Goal: Find contact information: Find contact information

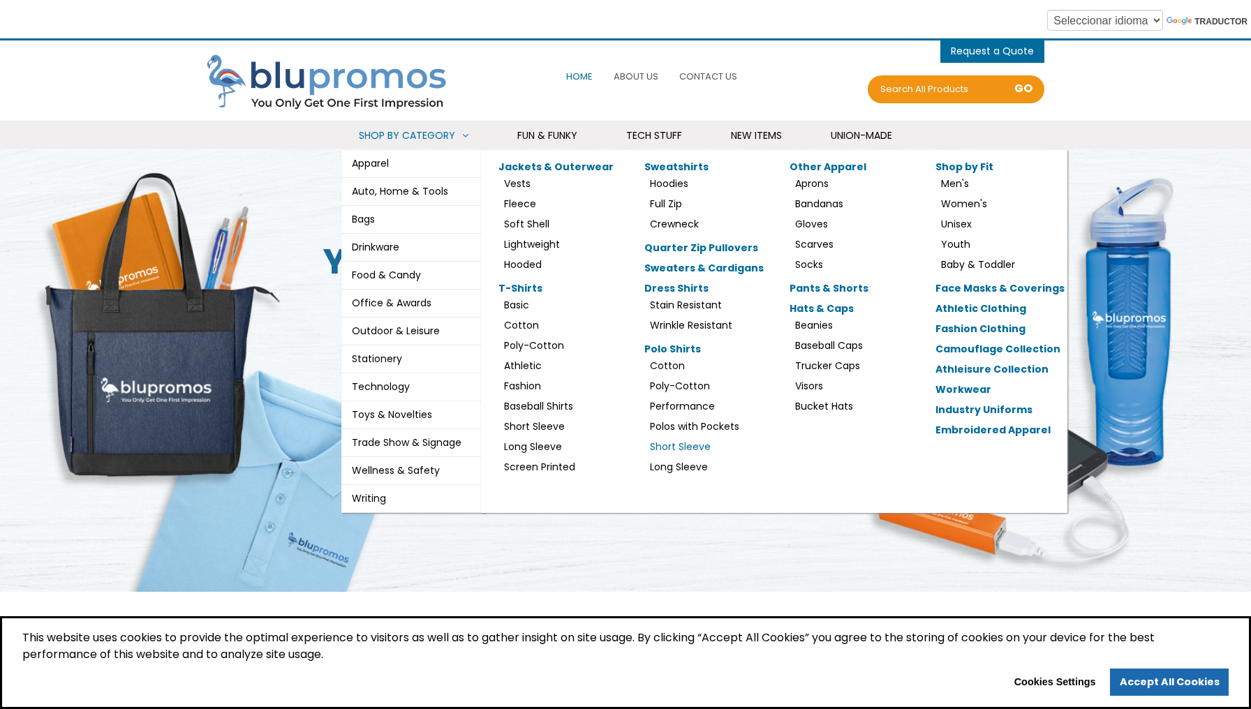
click at [711, 440] on link "Short Sleeve" at bounding box center [680, 447] width 61 height 14
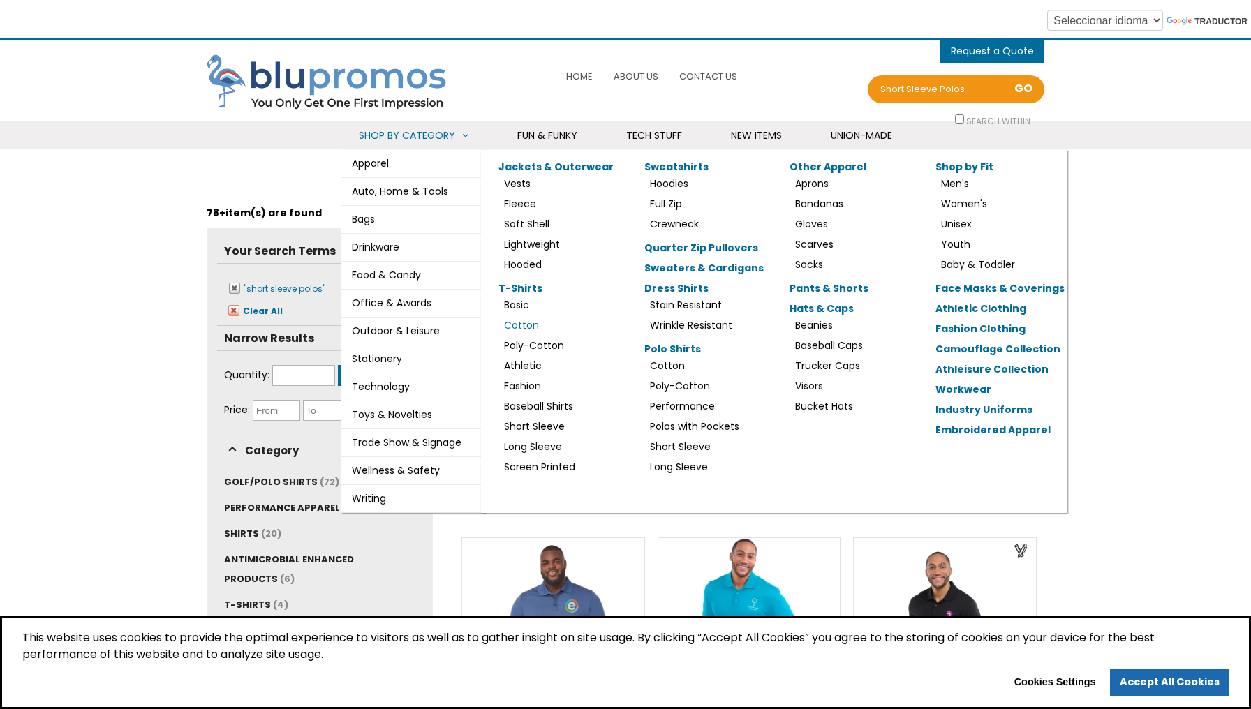
click at [523, 323] on link "Cotton" at bounding box center [521, 325] width 35 height 14
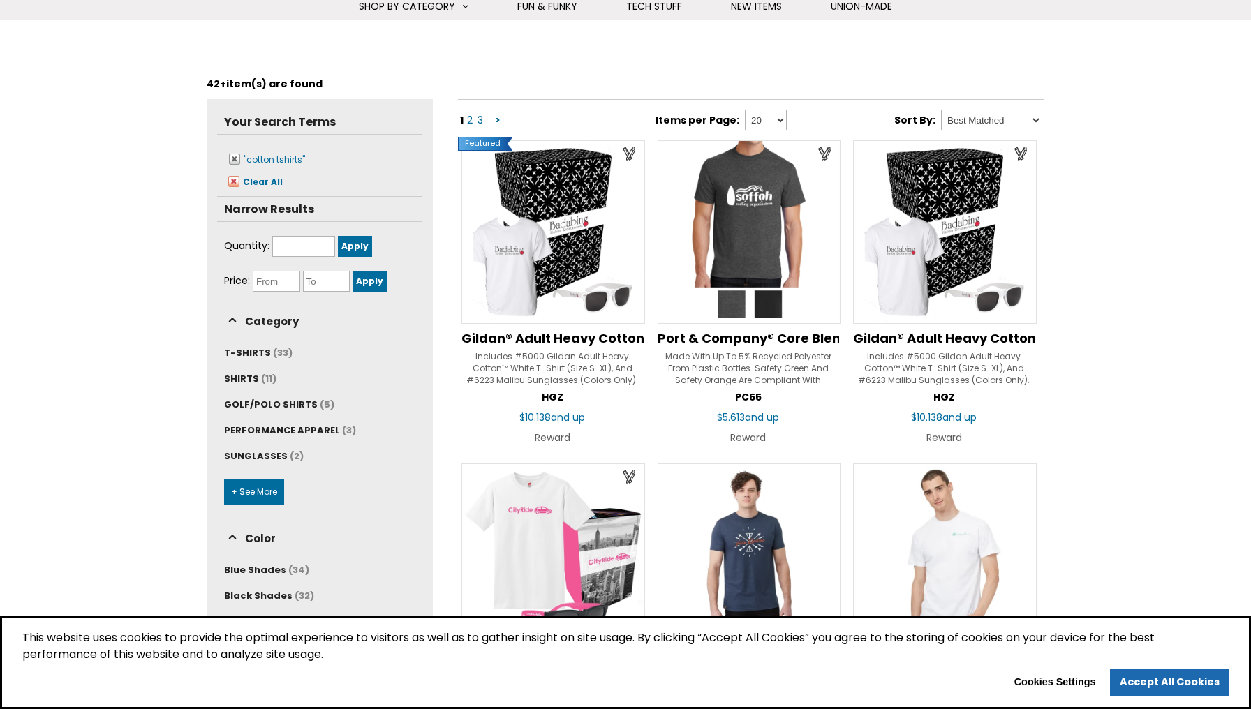
scroll to position [124, 0]
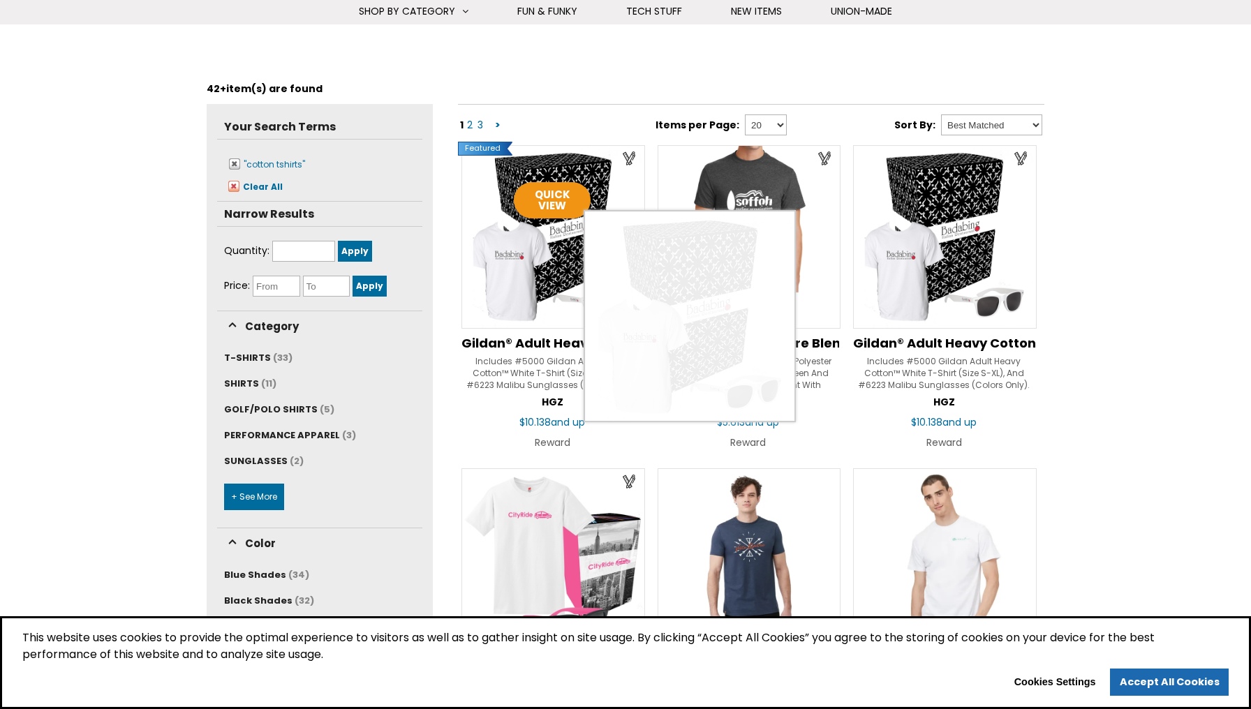
click at [567, 267] on img at bounding box center [553, 237] width 184 height 184
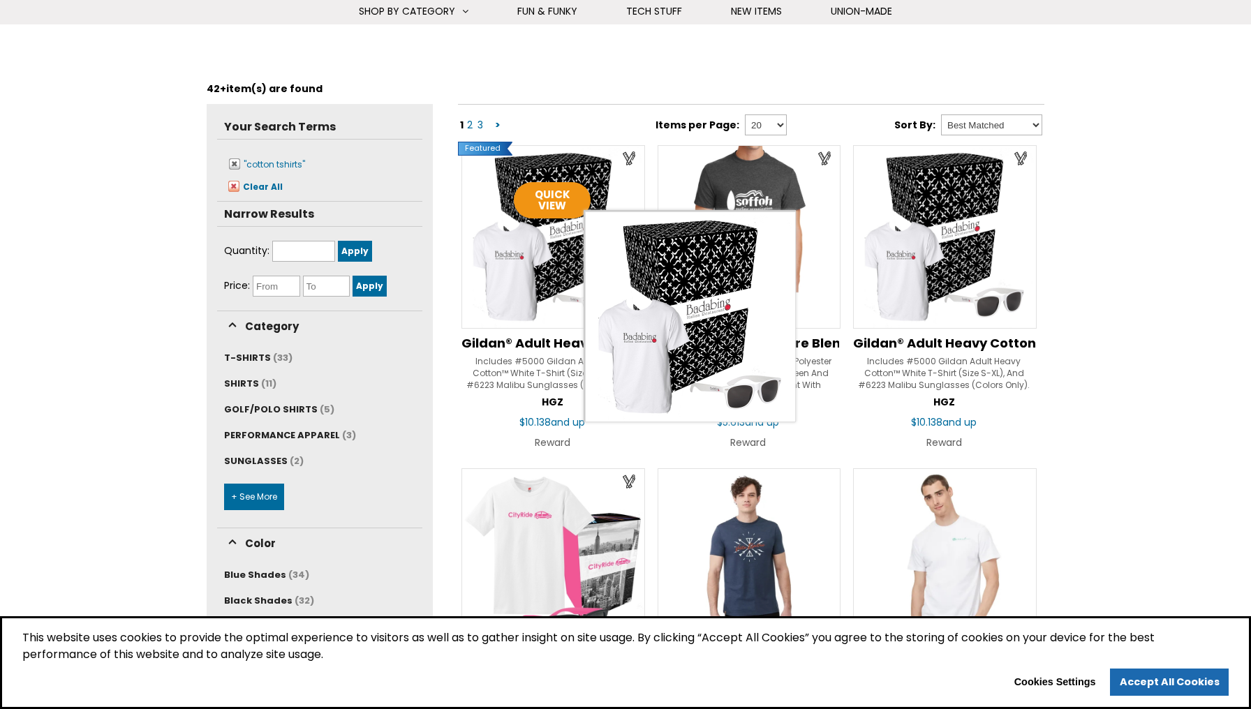
click at [521, 77] on div "Filters 42+ item(s) are found" at bounding box center [626, 88] width 838 height 31
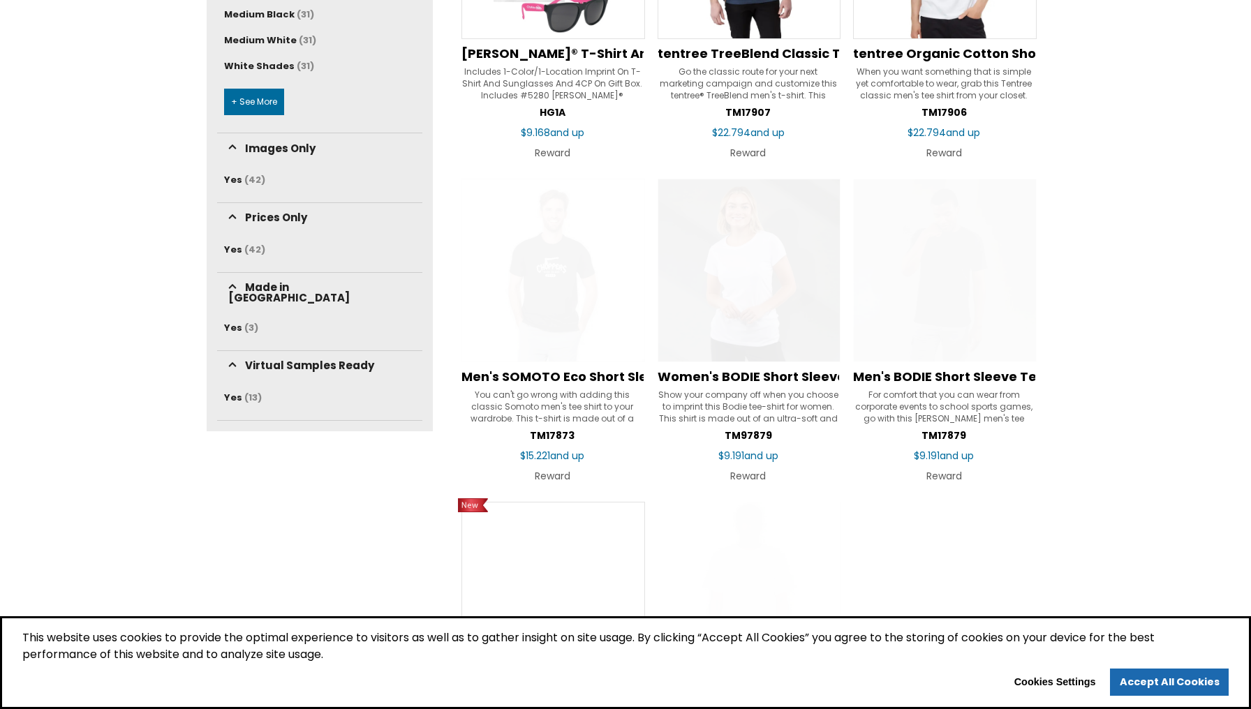
scroll to position [738, 0]
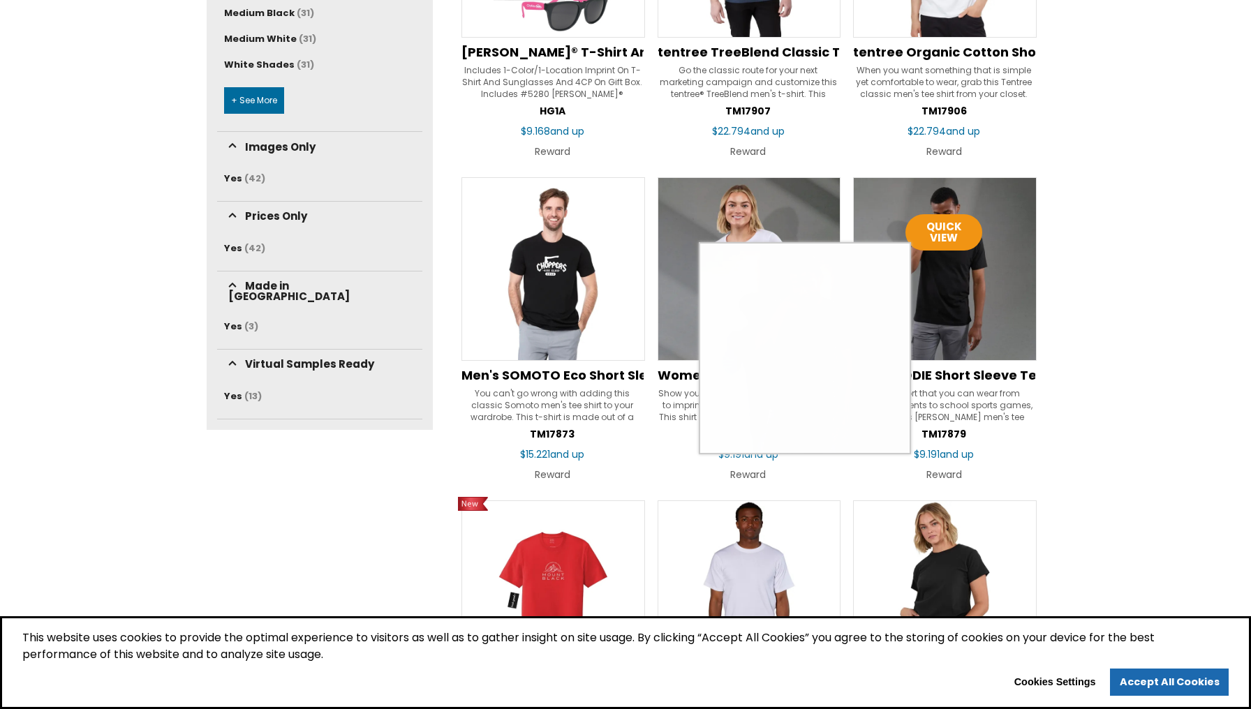
click at [952, 306] on img at bounding box center [945, 269] width 184 height 184
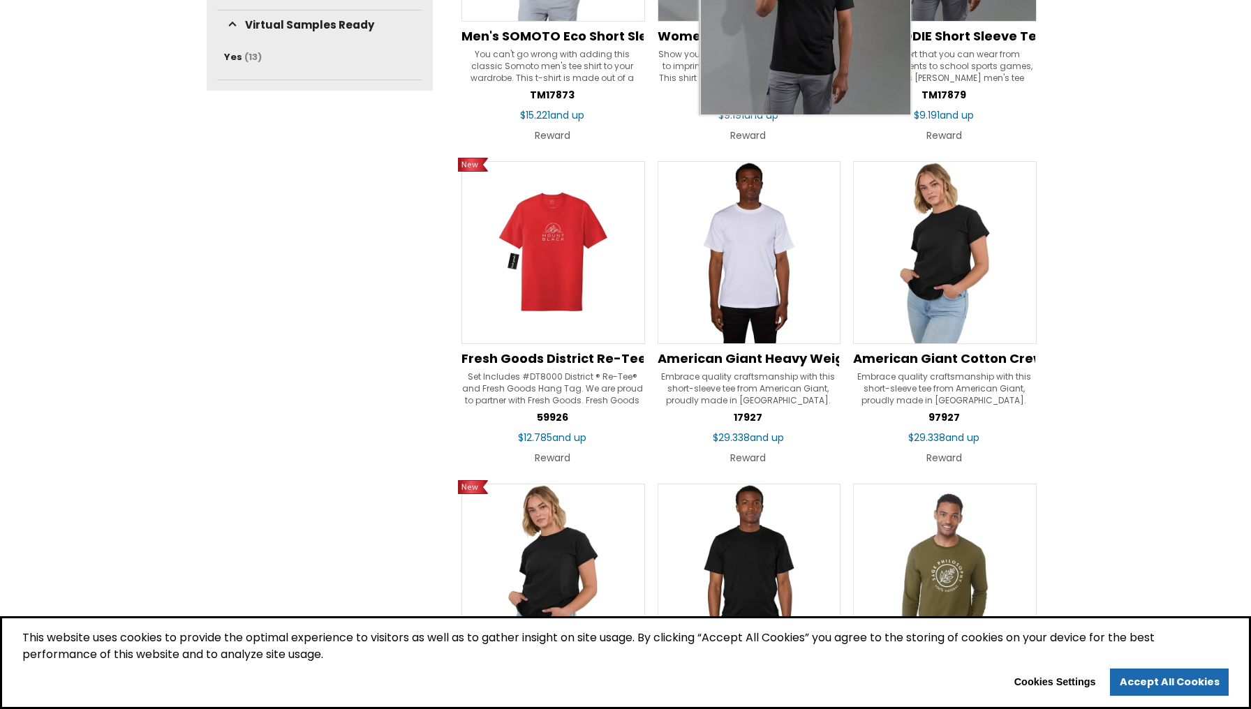
scroll to position [1078, 0]
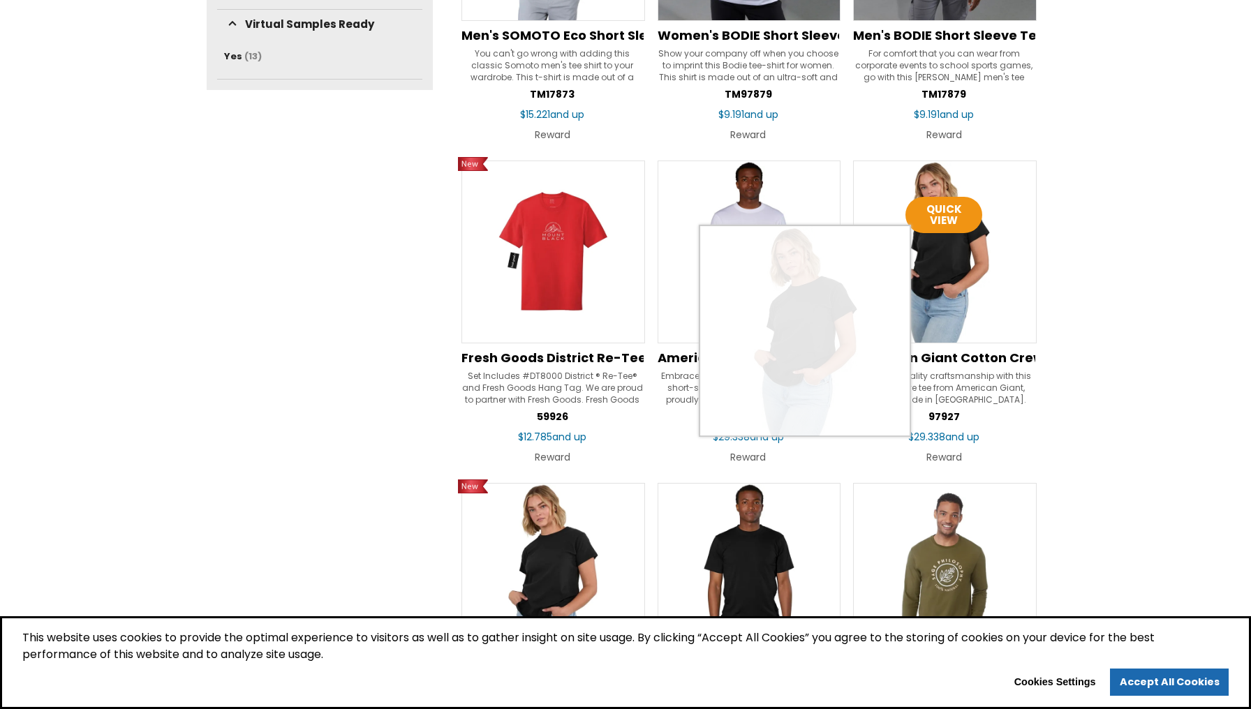
click at [918, 254] on img at bounding box center [945, 253] width 184 height 184
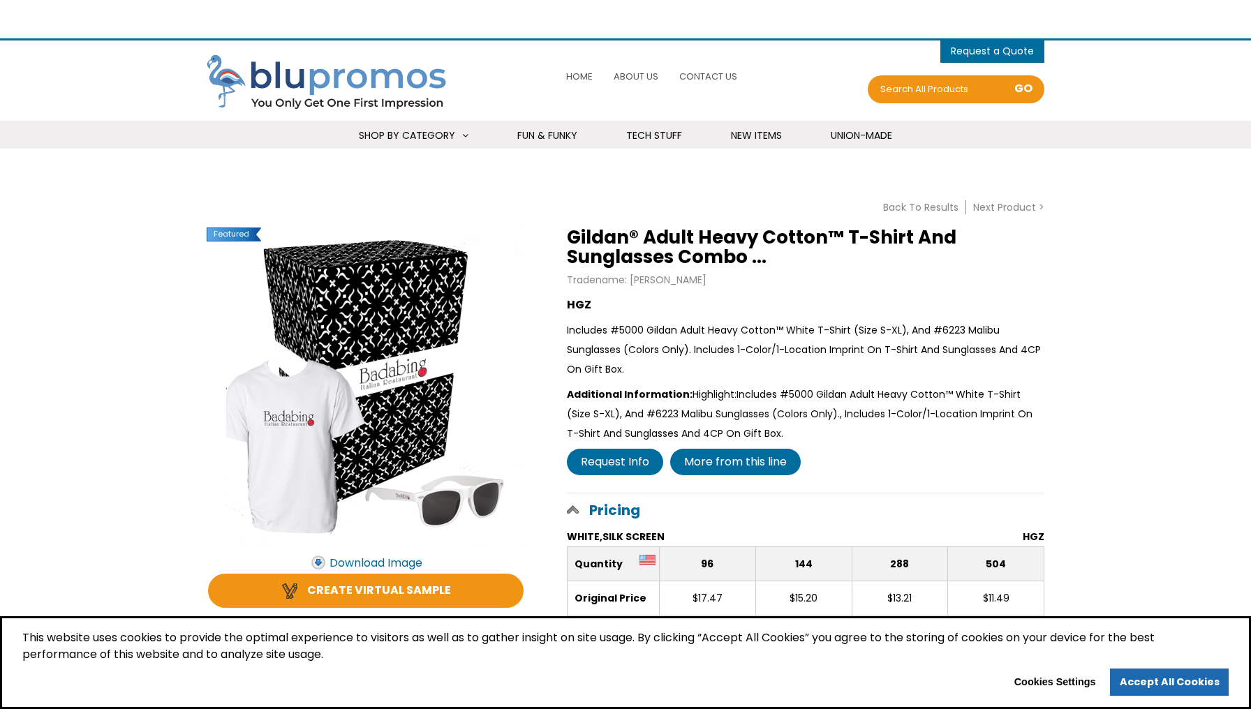
select select "Widget de traducción de idiomas"
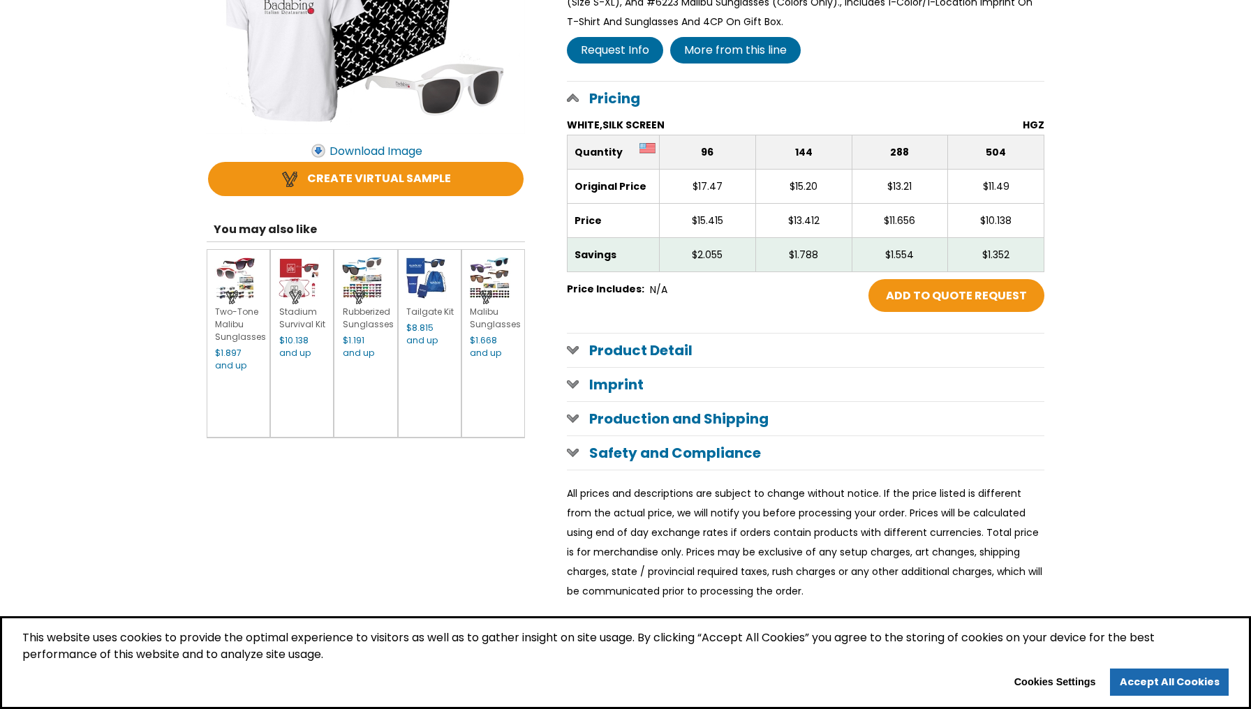
scroll to position [464, 0]
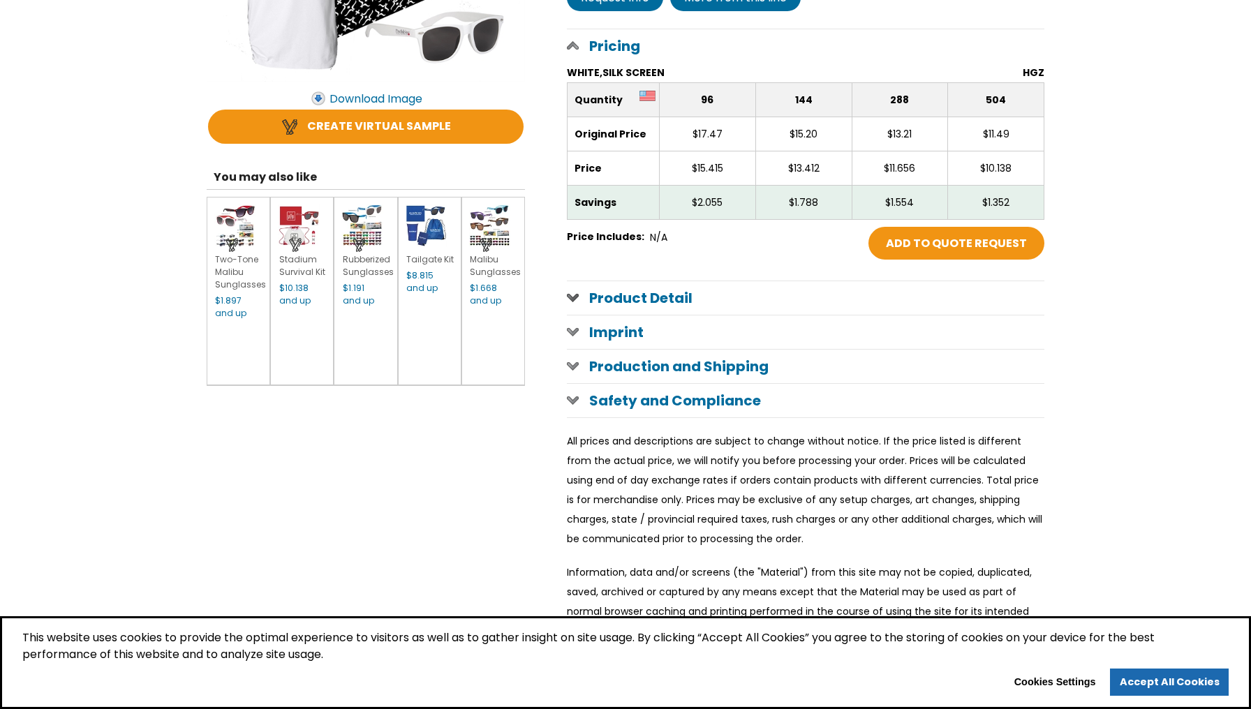
click at [618, 301] on h1 "Product Detail" at bounding box center [806, 298] width 478 height 34
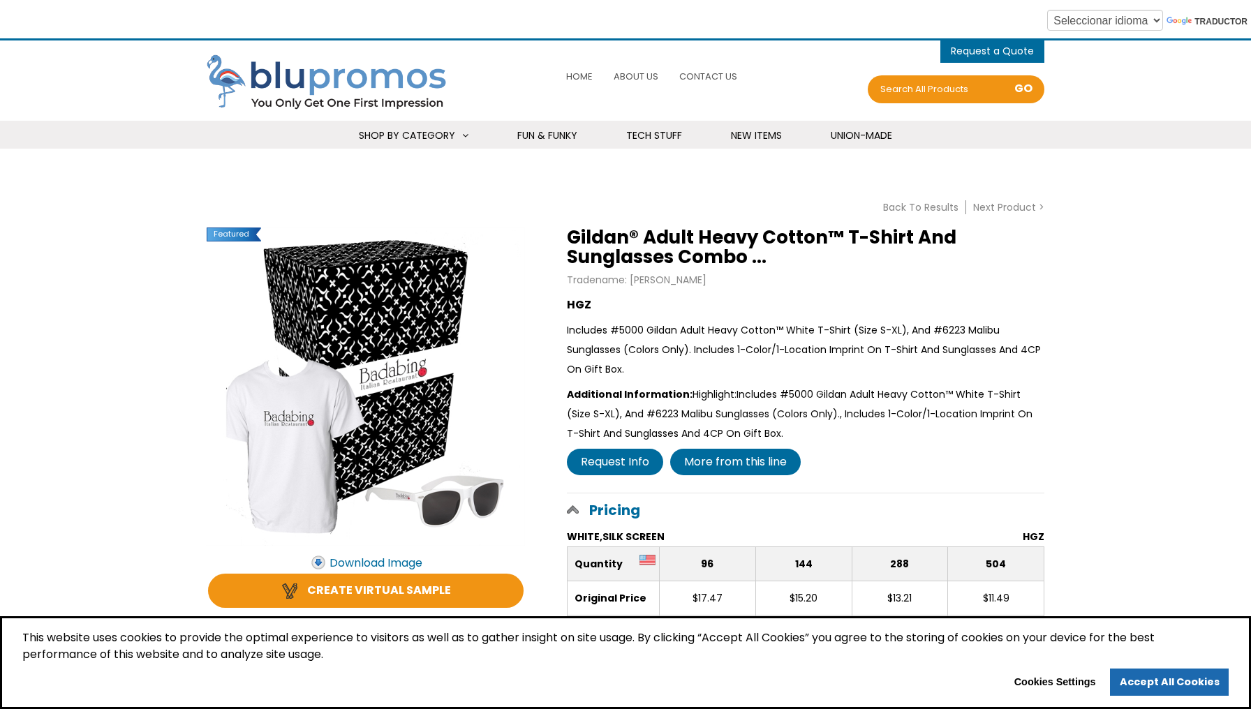
scroll to position [0, 0]
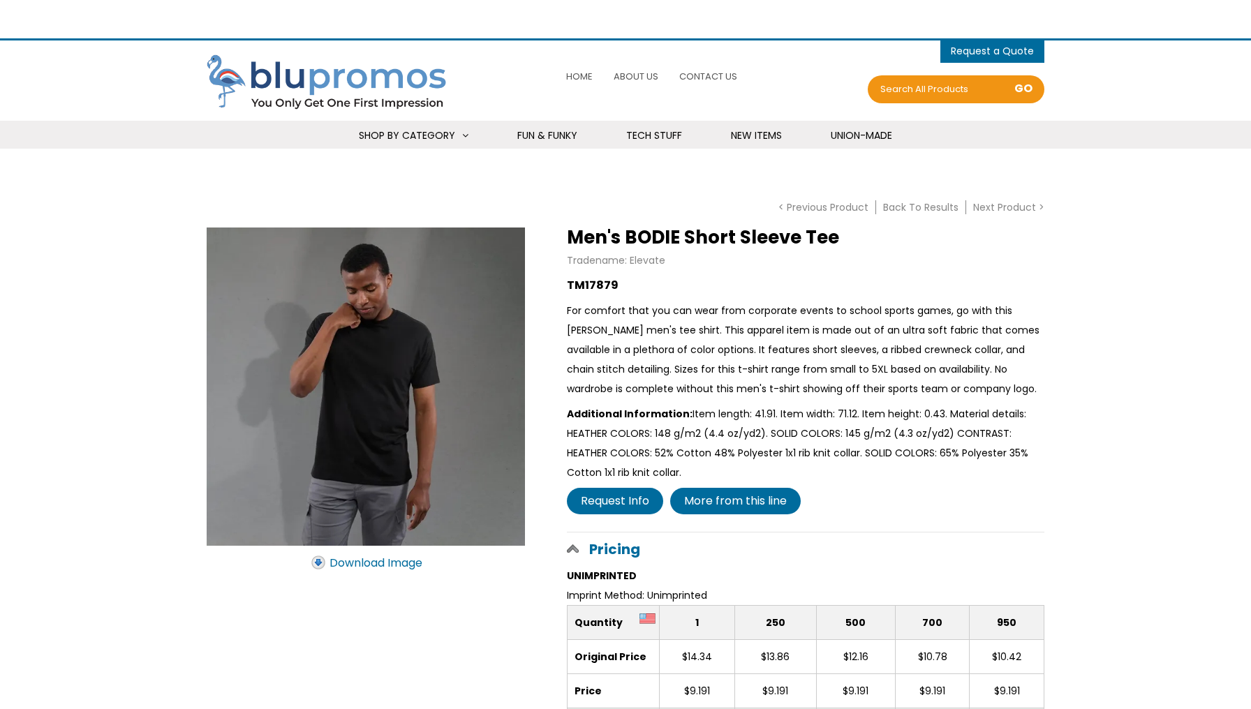
select select "Widget de traducción de idiomas"
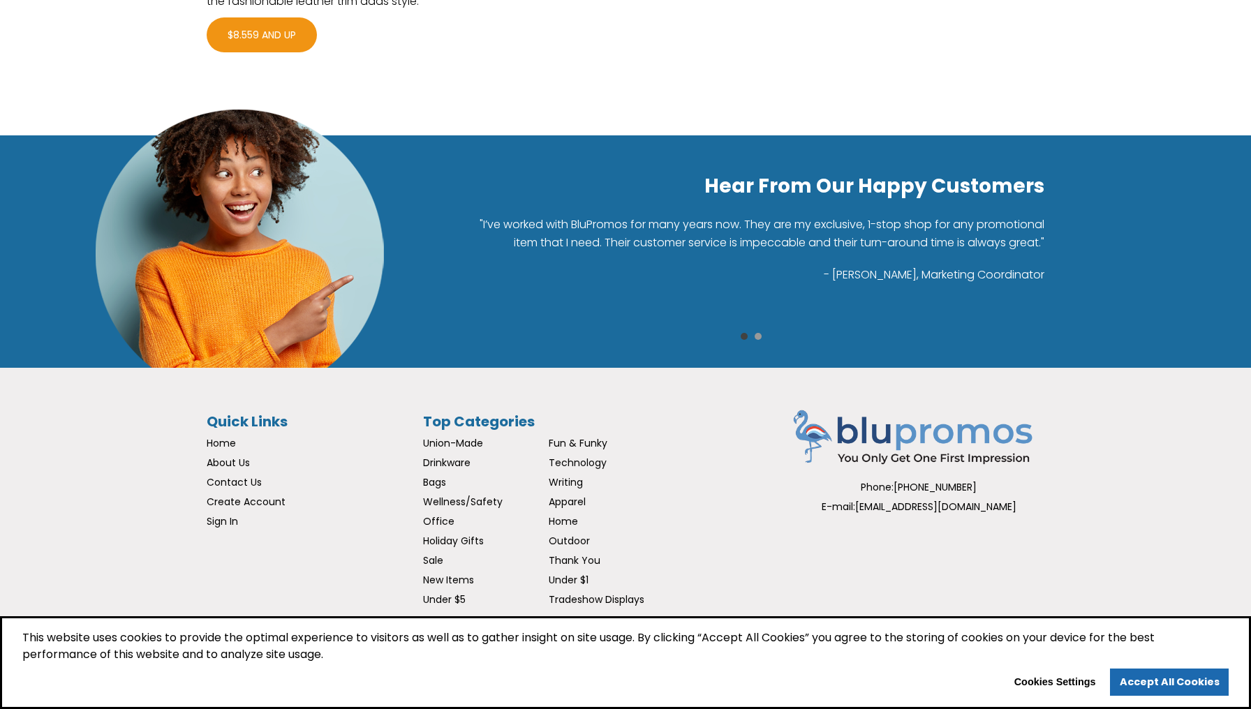
scroll to position [2346, 0]
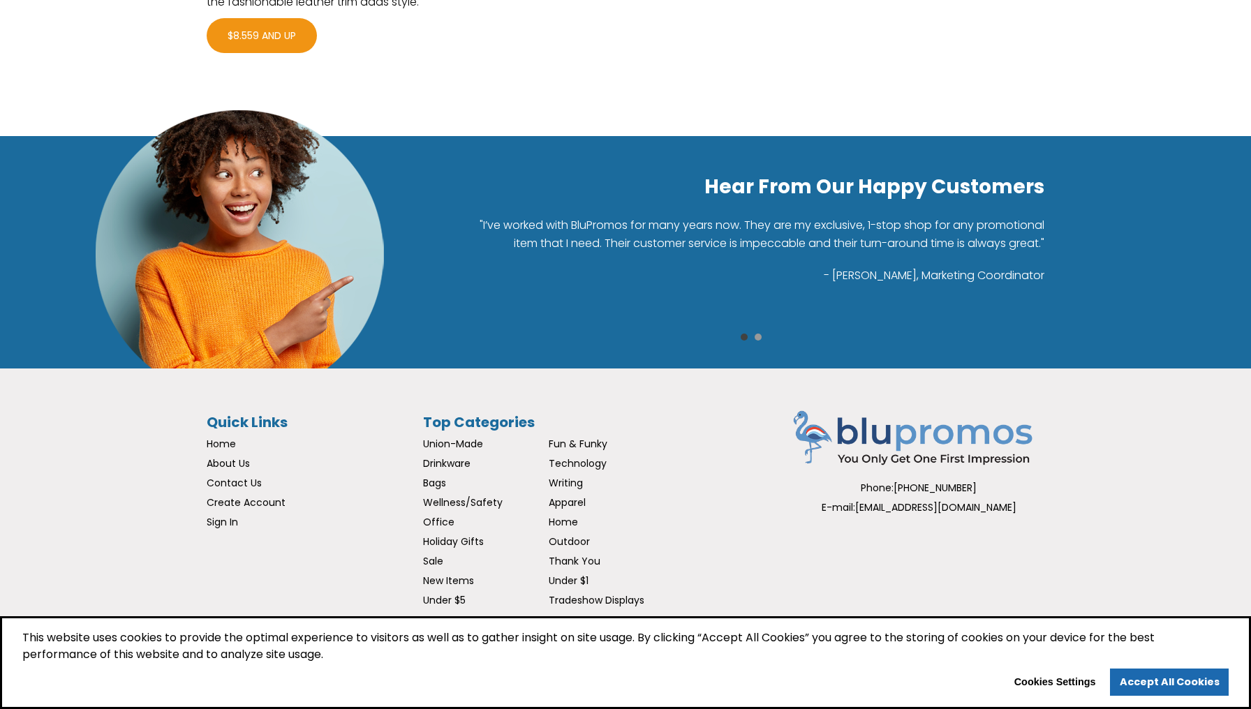
drag, startPoint x: 898, startPoint y: 484, endPoint x: 978, endPoint y: 486, distance: 79.6
click at [978, 486] on div "Phone: [PHONE_NUMBER]" at bounding box center [918, 488] width 251 height 20
copy div "[PHONE_NUMBER]"
drag, startPoint x: 868, startPoint y: 505, endPoint x: 972, endPoint y: 515, distance: 104.5
click at [972, 515] on div "E-mail: [EMAIL_ADDRESS][DOMAIN_NAME]" at bounding box center [918, 508] width 251 height 20
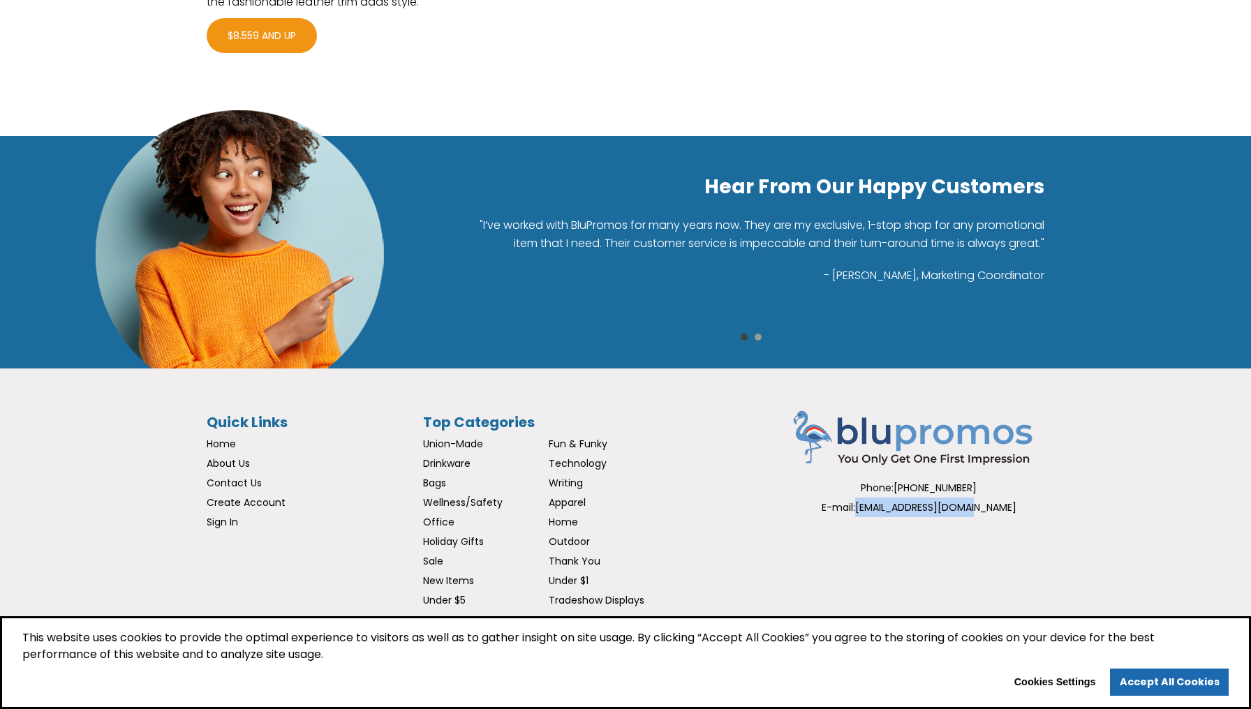
copy div "[EMAIL_ADDRESS][DOMAIN_NAME]"
